Goal: Transaction & Acquisition: Obtain resource

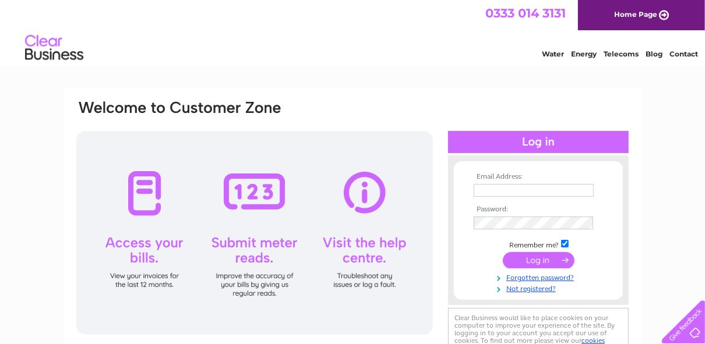
type input "[EMAIL_ADDRESS][DOMAIN_NAME]"
click at [528, 256] on input "submit" at bounding box center [538, 260] width 72 height 16
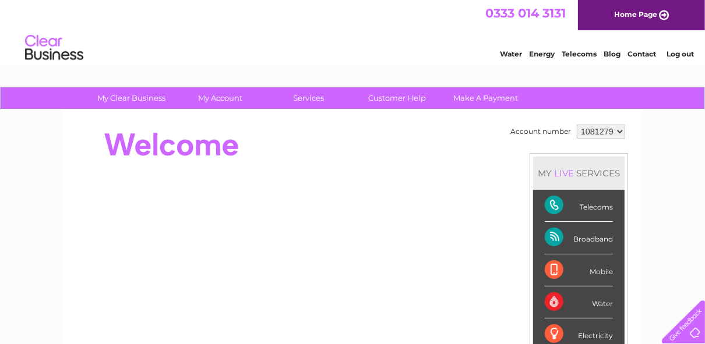
click at [537, 259] on li "Mobile" at bounding box center [578, 270] width 91 height 32
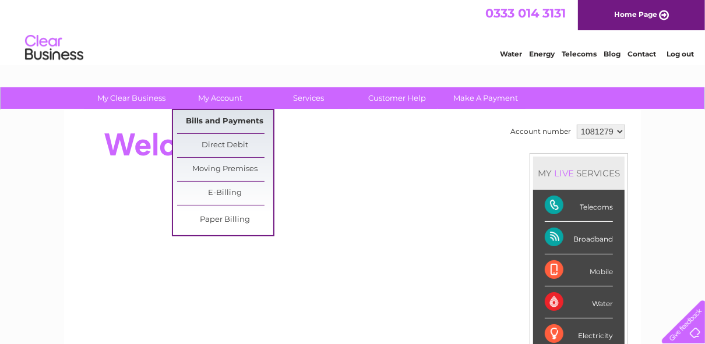
click at [210, 119] on link "Bills and Payments" at bounding box center [225, 121] width 96 height 23
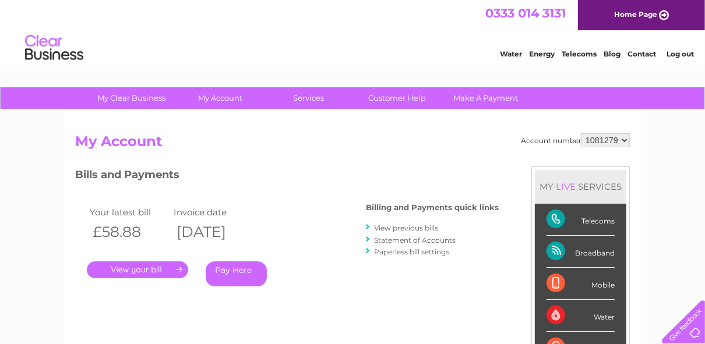
click at [401, 225] on link "View previous bills" at bounding box center [406, 228] width 64 height 9
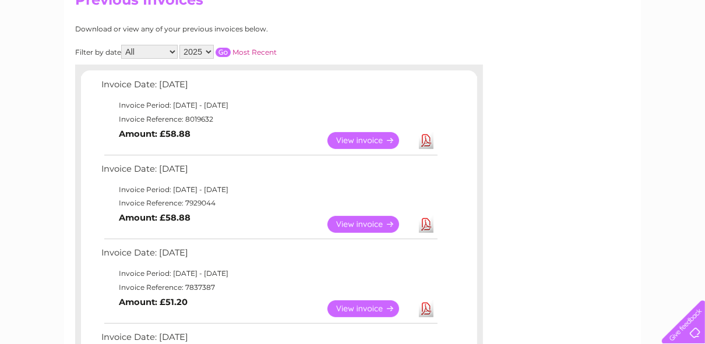
scroll to position [150, 0]
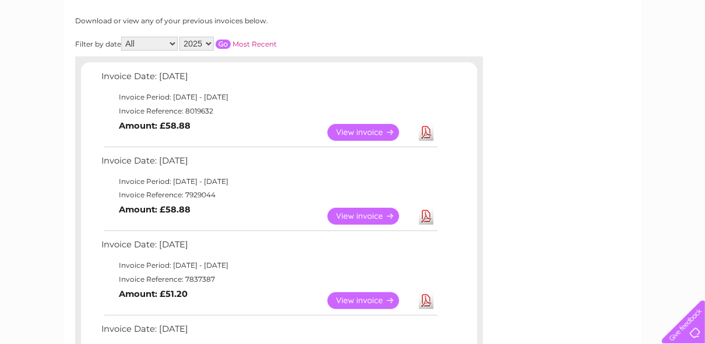
click at [425, 214] on link "Download" at bounding box center [426, 216] width 15 height 17
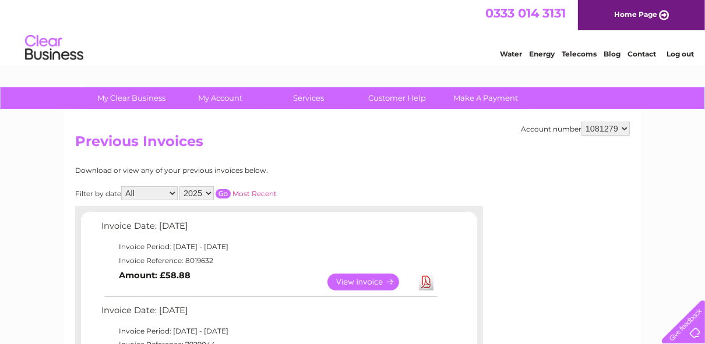
click at [680, 56] on link "Log out" at bounding box center [679, 53] width 27 height 9
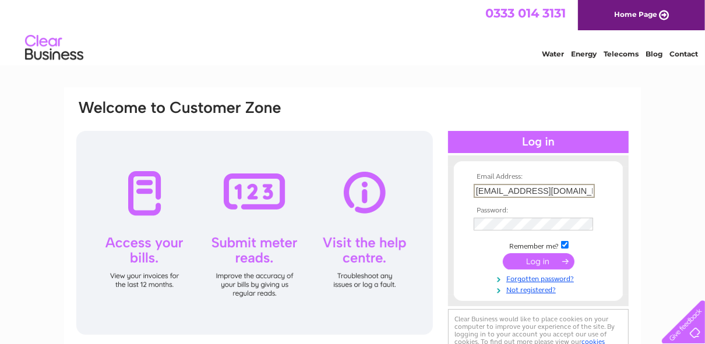
click at [562, 190] on input "nmdouglas@live.co.uk" at bounding box center [533, 191] width 121 height 14
type input "margaret@antipasti.co.uk"
click at [532, 258] on input "submit" at bounding box center [538, 260] width 72 height 16
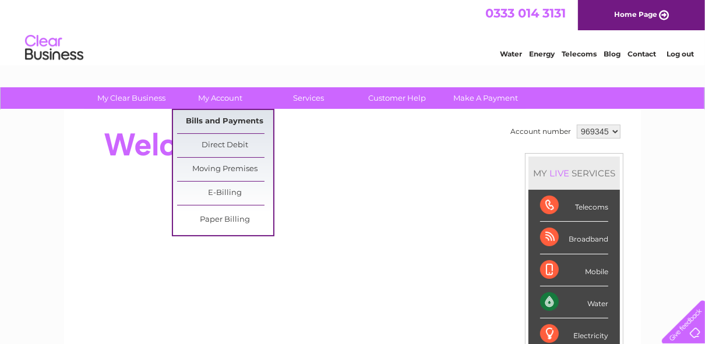
click at [239, 118] on link "Bills and Payments" at bounding box center [225, 121] width 96 height 23
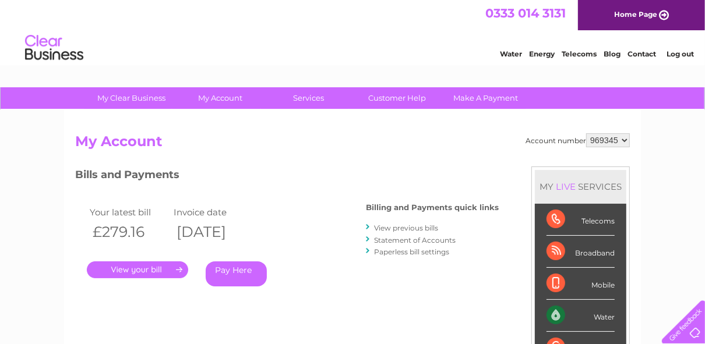
click at [399, 226] on link "View previous bills" at bounding box center [406, 228] width 64 height 9
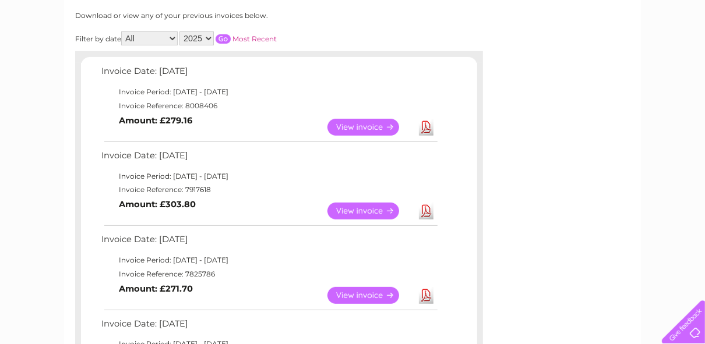
scroll to position [160, 0]
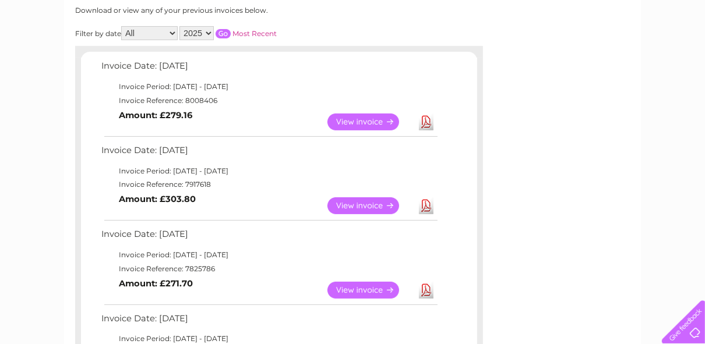
click at [426, 202] on link "Download" at bounding box center [426, 205] width 15 height 17
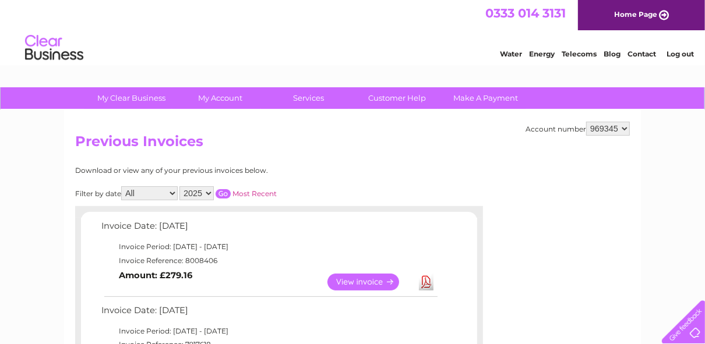
click at [679, 52] on link "Log out" at bounding box center [679, 53] width 27 height 9
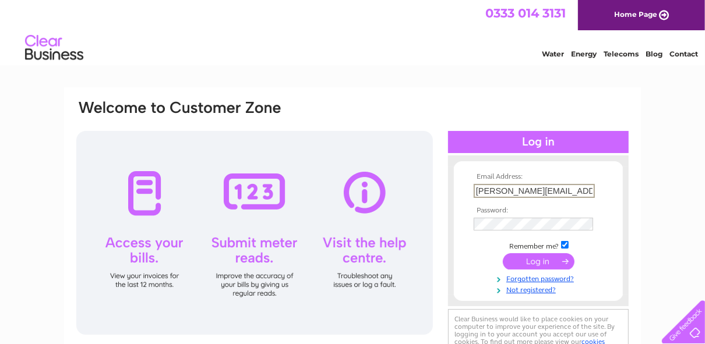
click at [565, 189] on input "[PERSON_NAME][EMAIL_ADDRESS][DOMAIN_NAME]" at bounding box center [533, 191] width 121 height 14
type input "[EMAIL_ADDRESS][DOMAIN_NAME]"
click at [536, 259] on input "submit" at bounding box center [538, 260] width 72 height 16
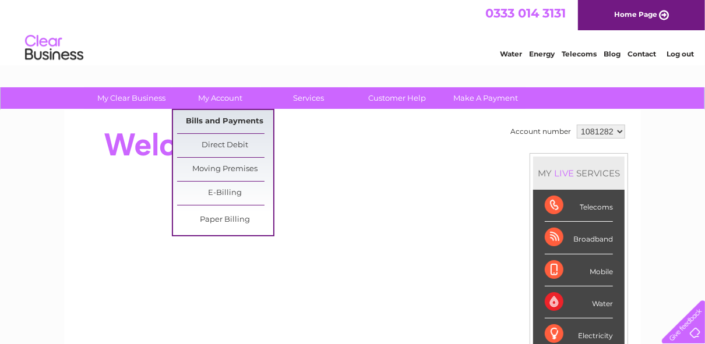
click at [226, 119] on link "Bills and Payments" at bounding box center [225, 121] width 96 height 23
click at [201, 119] on link "Bills and Payments" at bounding box center [225, 121] width 96 height 23
click at [220, 121] on link "Bills and Payments" at bounding box center [225, 121] width 96 height 23
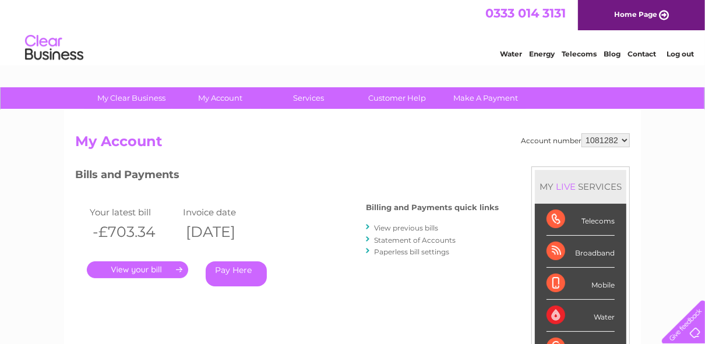
click at [409, 226] on link "View previous bills" at bounding box center [406, 228] width 64 height 9
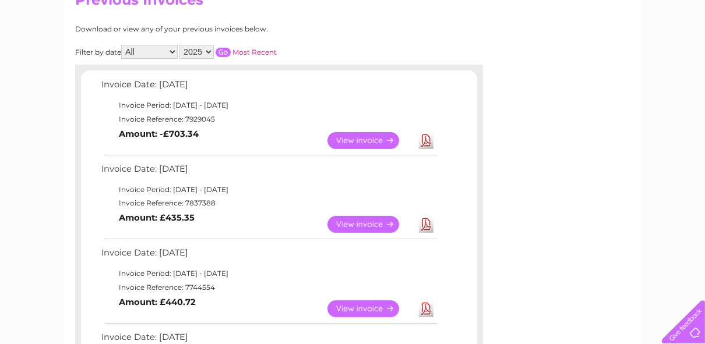
scroll to position [144, 0]
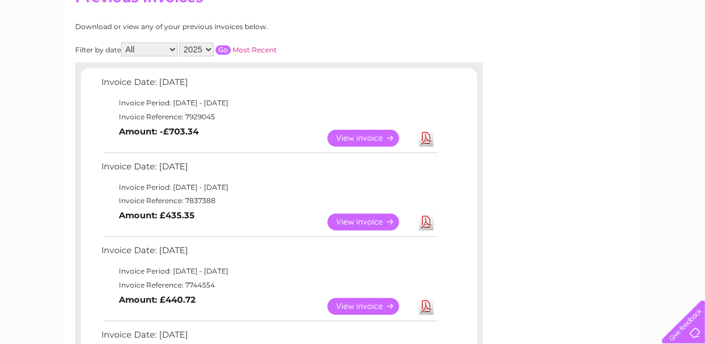
click at [422, 136] on link "Download" at bounding box center [426, 138] width 15 height 17
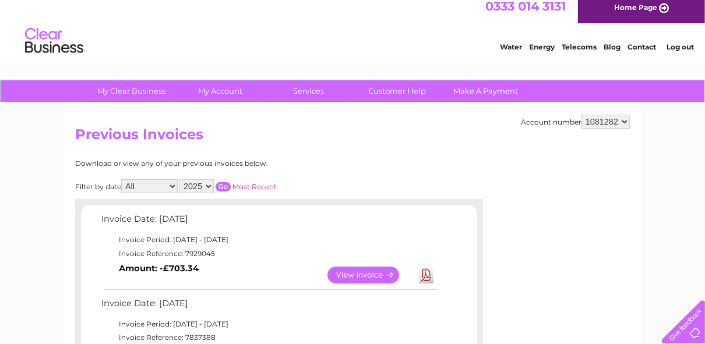
scroll to position [0, 0]
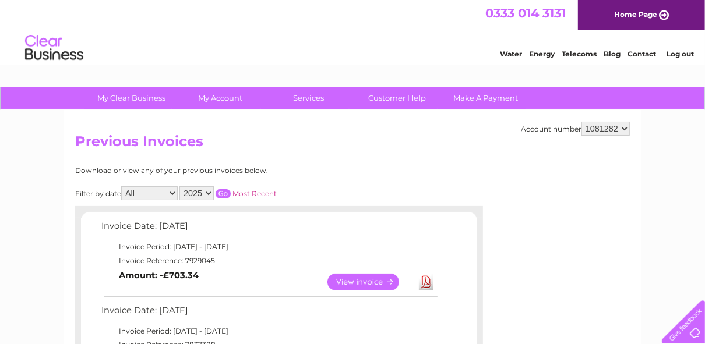
drag, startPoint x: 709, startPoint y: 148, endPoint x: 700, endPoint y: 40, distance: 109.2
